Goal: Find specific page/section: Find specific page/section

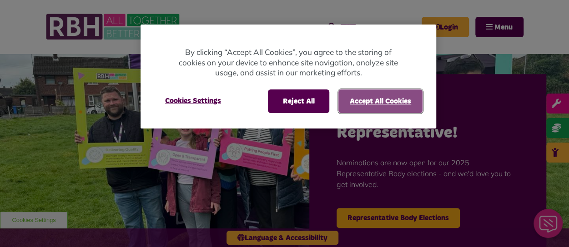
click at [380, 96] on button "Accept All Cookies" at bounding box center [380, 102] width 84 height 24
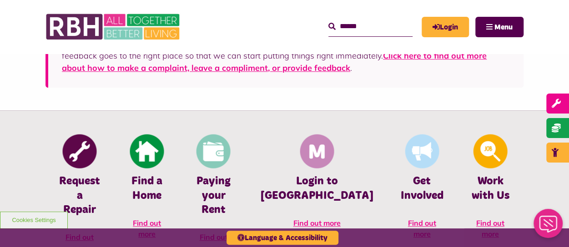
scroll to position [320, 0]
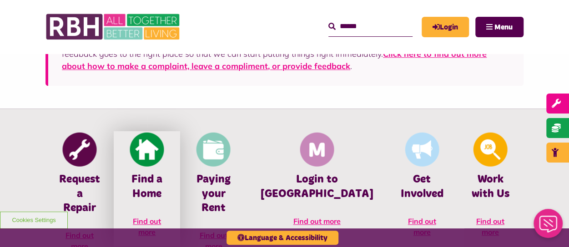
click at [160, 191] on h4 "Find a Home" at bounding box center [146, 187] width 39 height 28
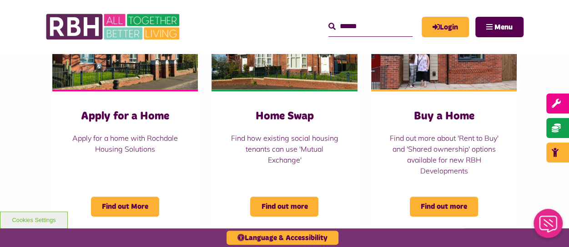
scroll to position [417, 0]
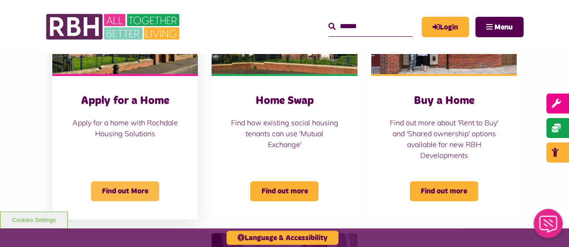
click at [118, 187] on span "Find out More" at bounding box center [125, 191] width 68 height 20
